Goal: Navigation & Orientation: Find specific page/section

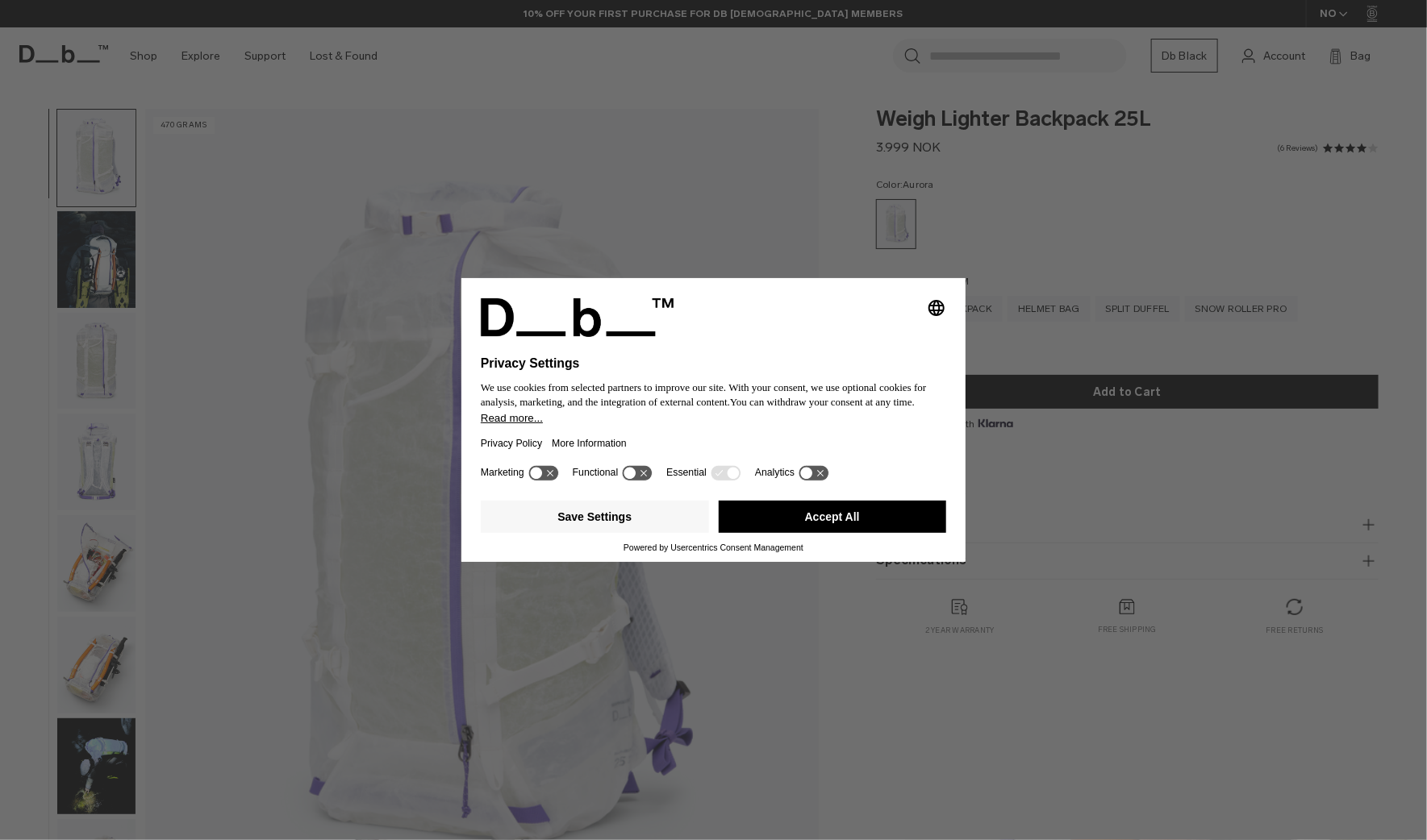
click at [891, 424] on button "Read more..." at bounding box center [714, 418] width 466 height 12
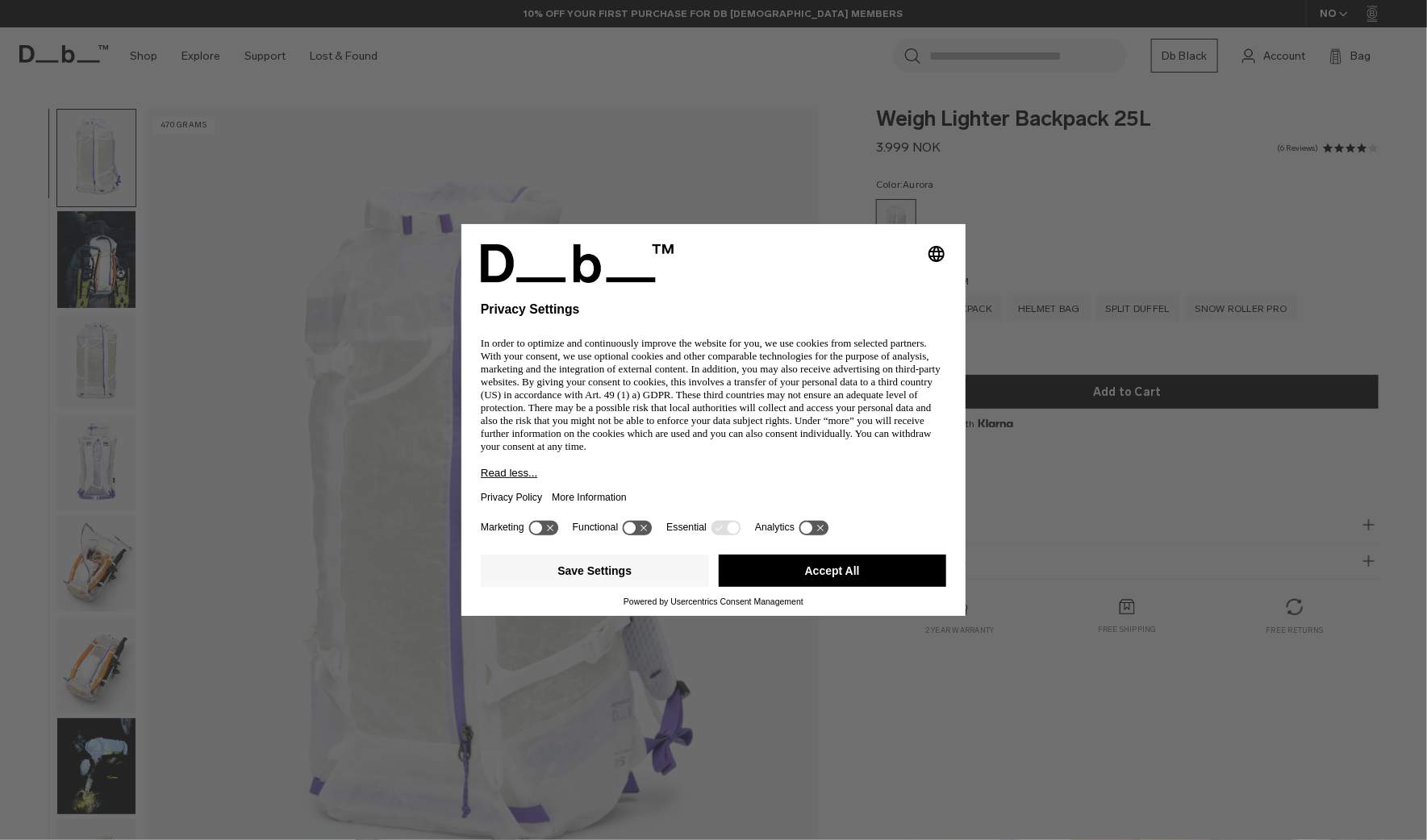
click at [853, 587] on button "Accept All" at bounding box center [834, 571] width 228 height 32
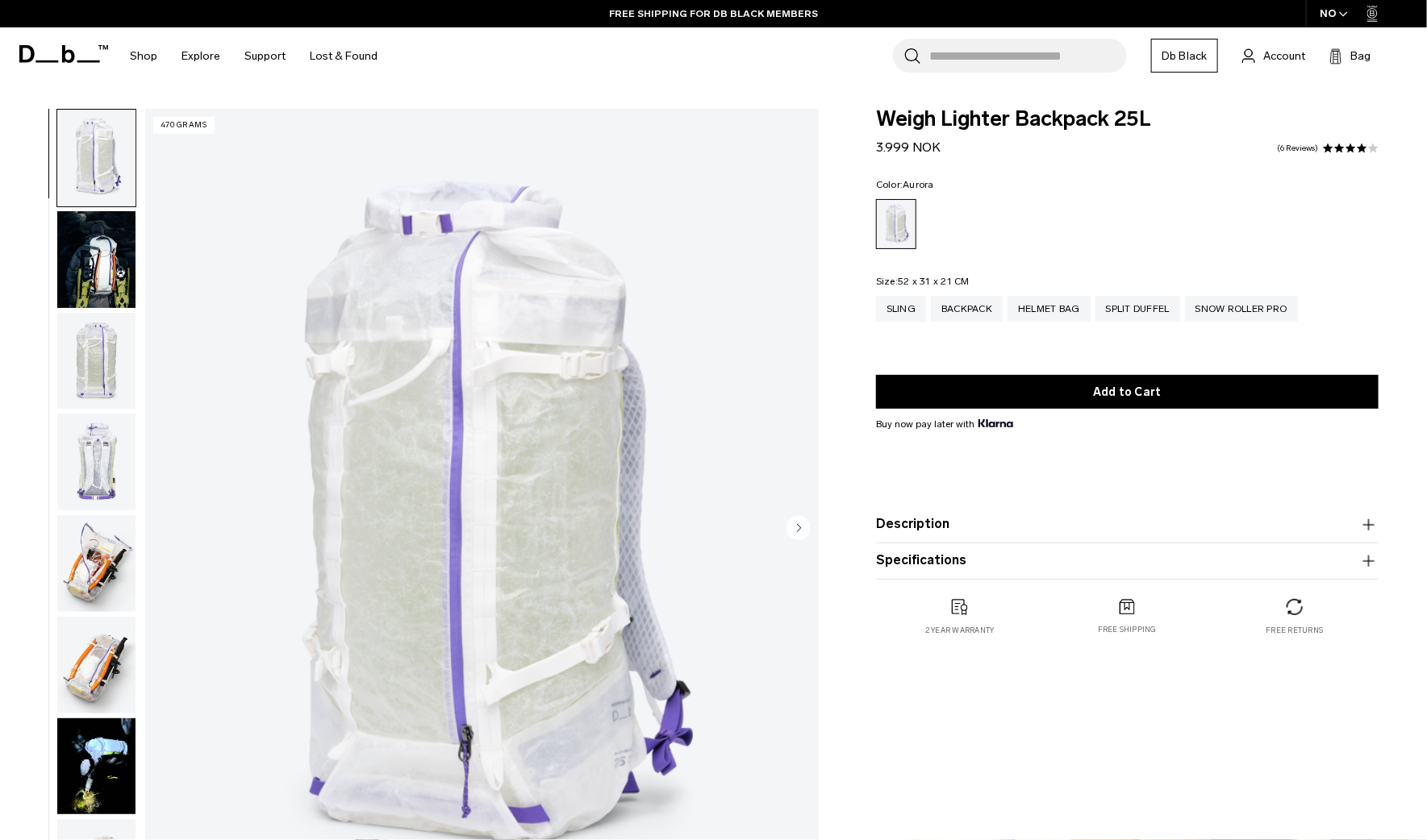
click at [104, 353] on img "button" at bounding box center [97, 361] width 78 height 97
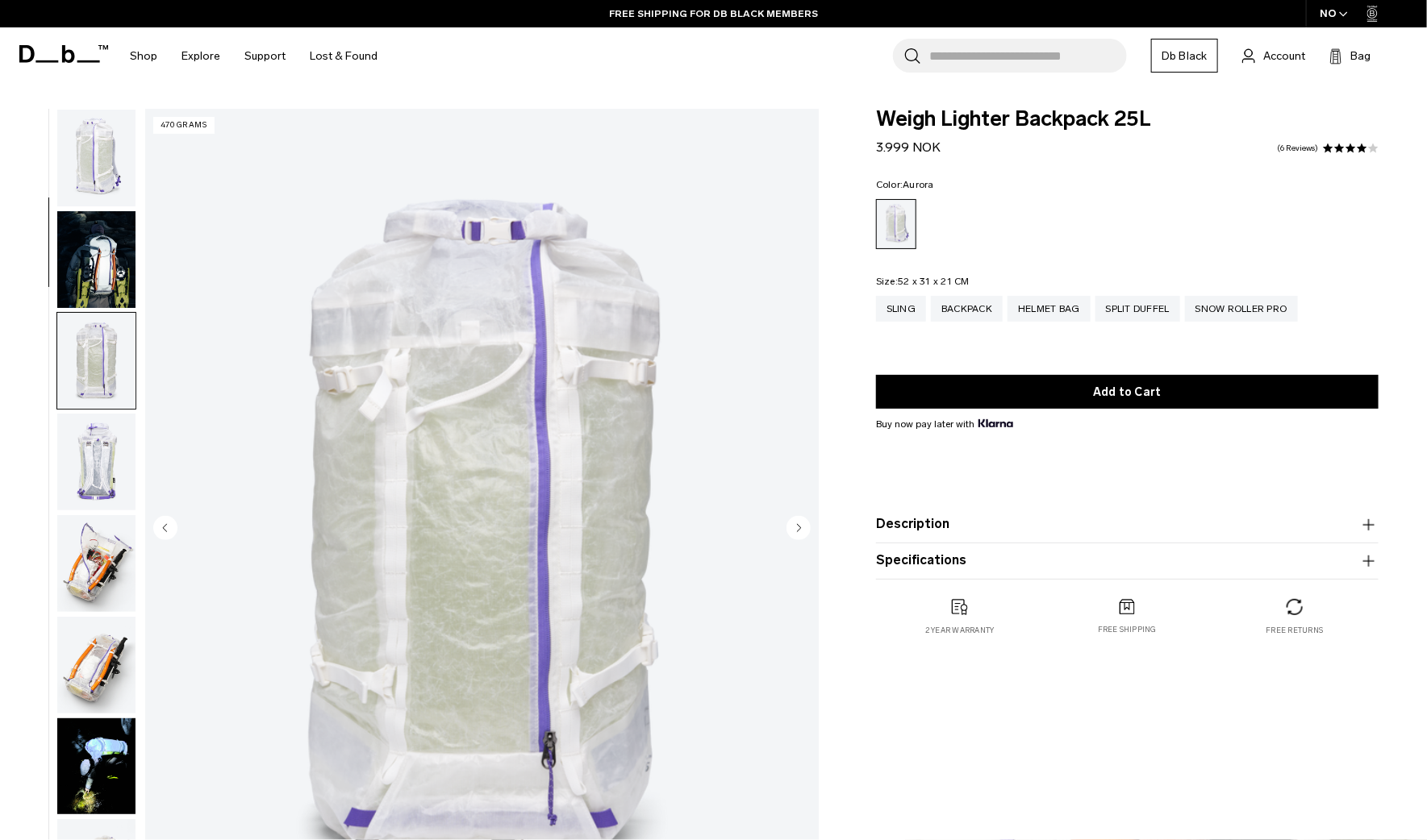
scroll to position [203, 0]
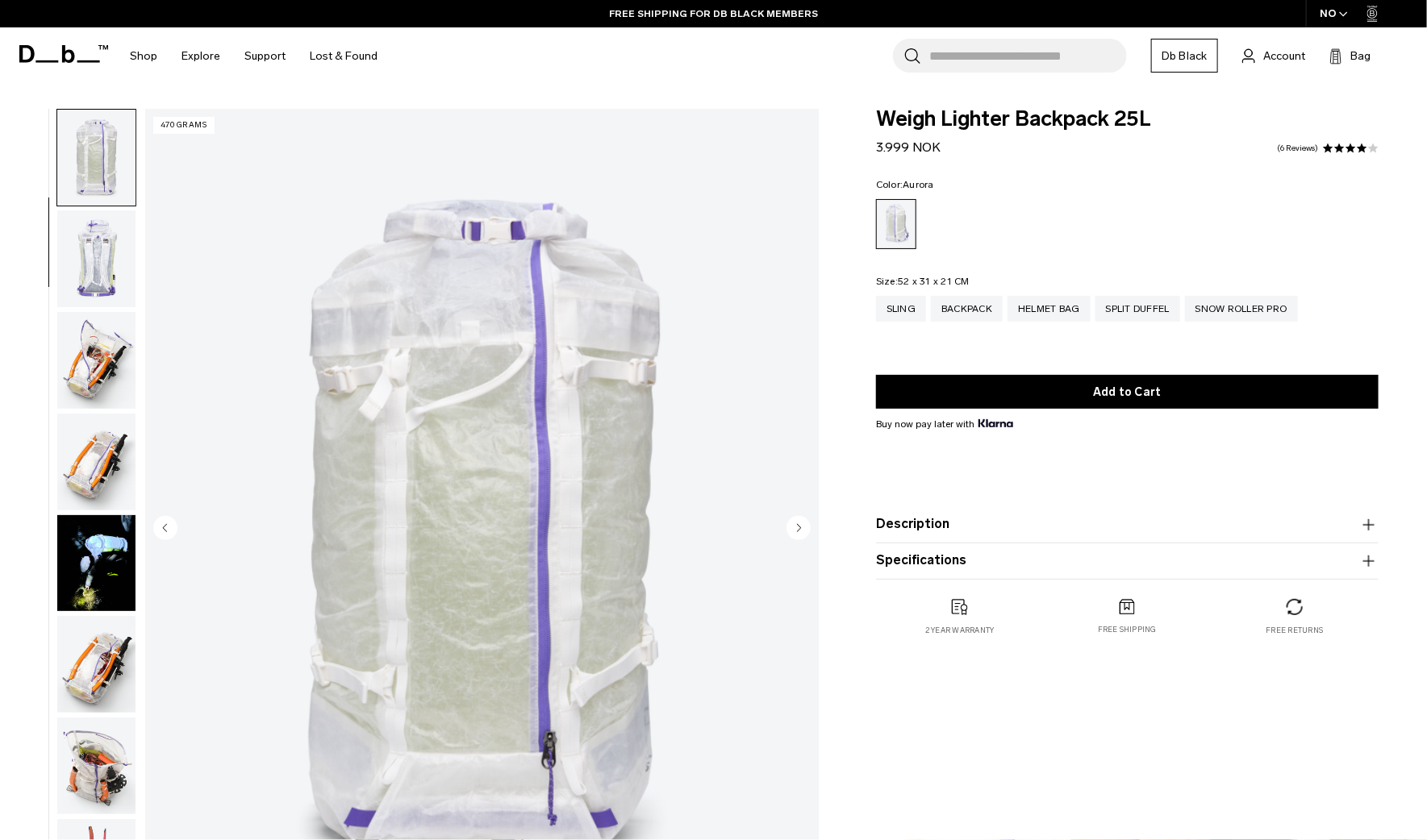
click at [113, 556] on img "button" at bounding box center [97, 563] width 78 height 97
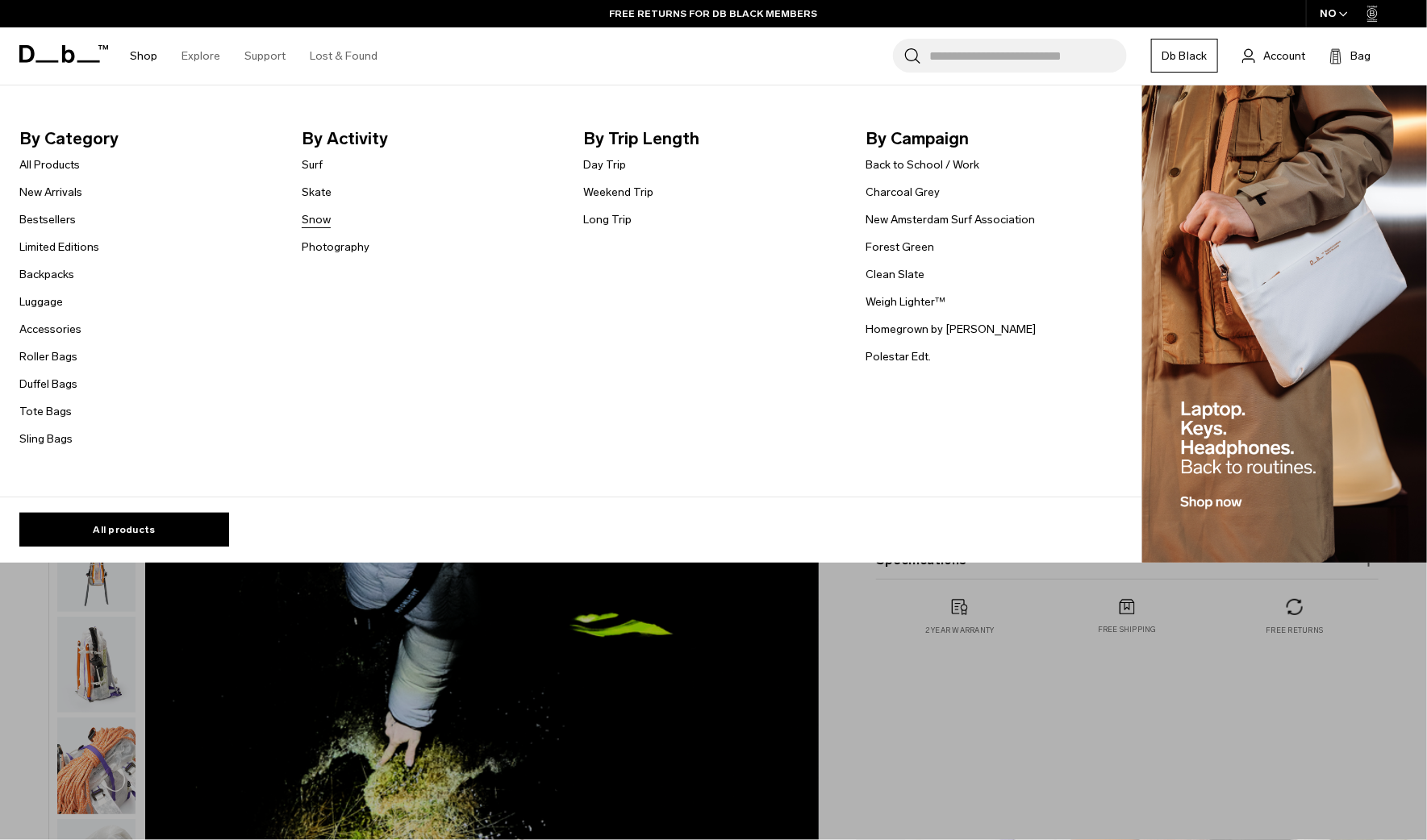
click at [321, 219] on link "Snow" at bounding box center [316, 220] width 29 height 17
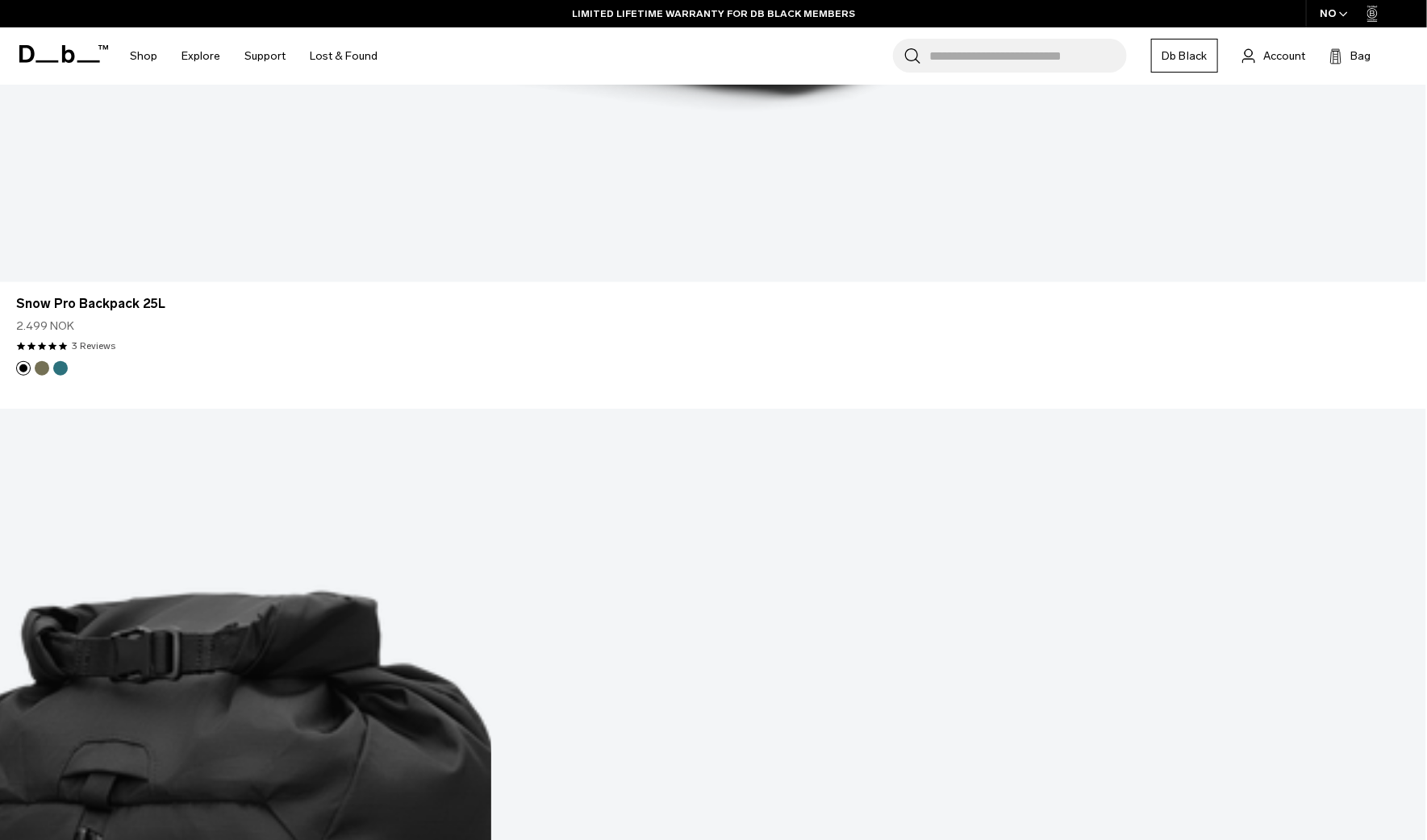
scroll to position [3442, 0]
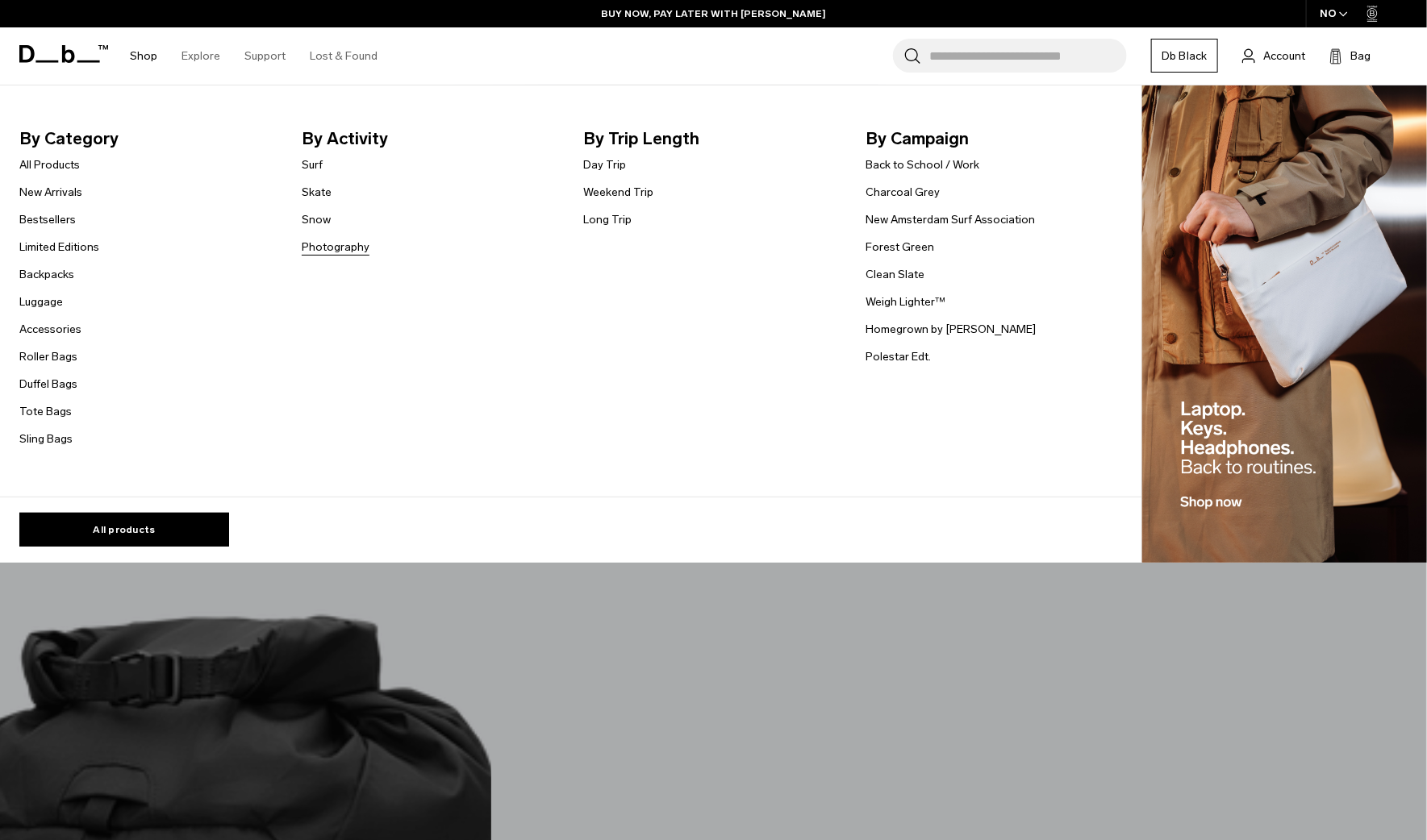
click at [347, 253] on link "Photography" at bounding box center [335, 247] width 67 height 17
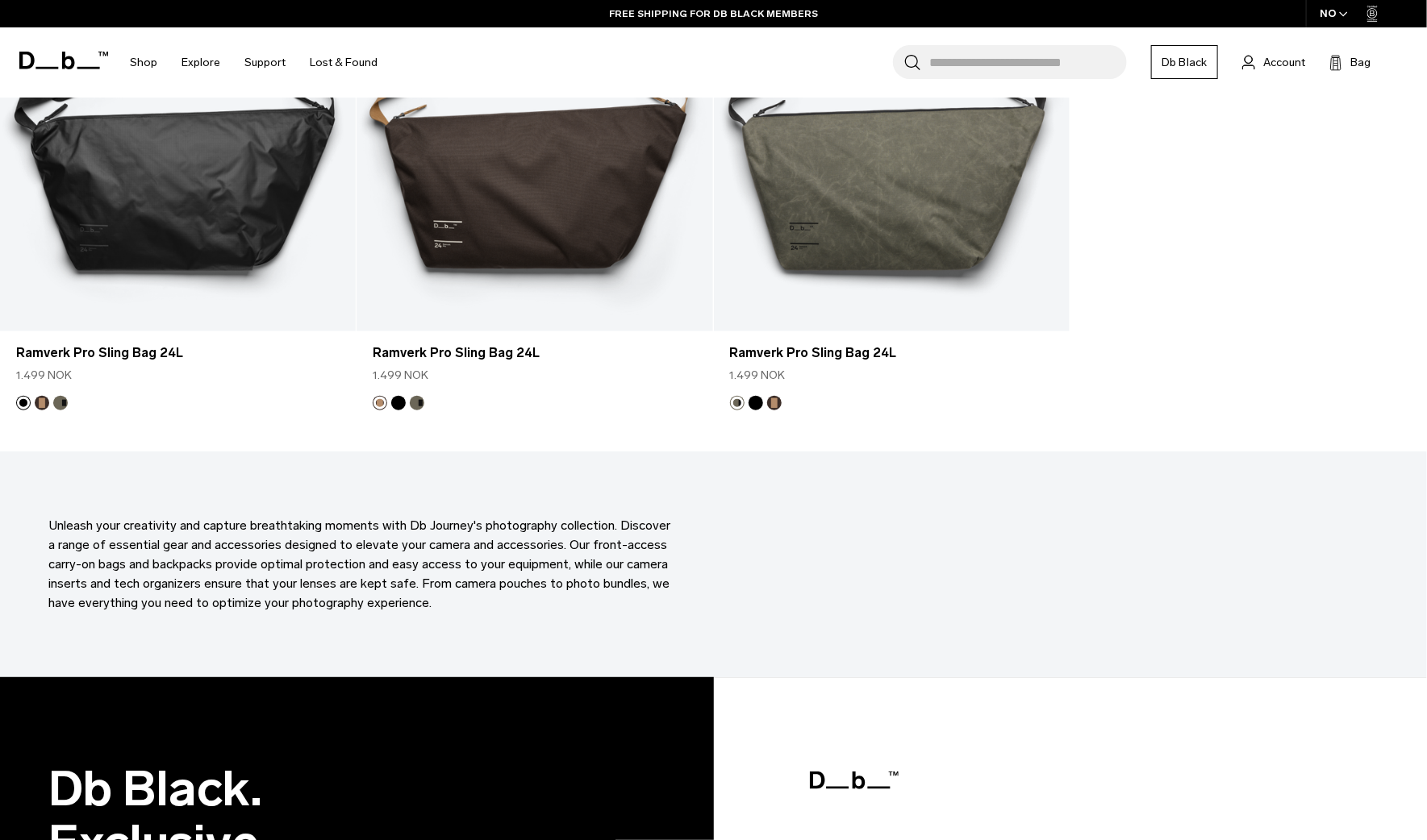
scroll to position [3717, 0]
